Goal: Task Accomplishment & Management: Manage account settings

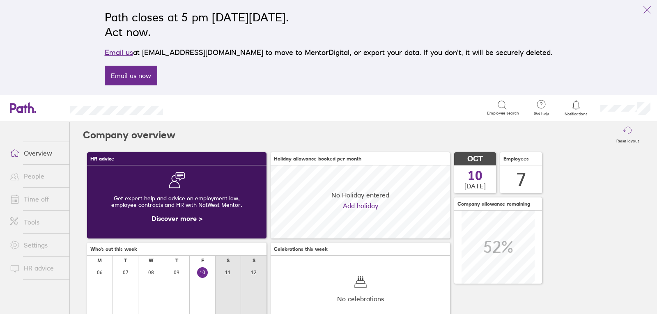
scroll to position [73, 180]
click at [31, 198] on link "Time off" at bounding box center [36, 199] width 66 height 16
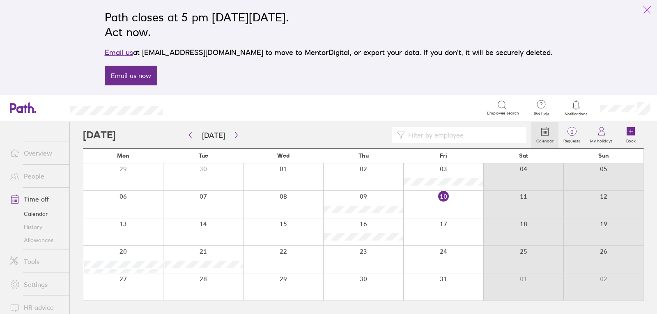
click at [647, 8] on icon "link" at bounding box center [647, 10] width 10 height 10
